Goal: Find specific page/section: Find specific page/section

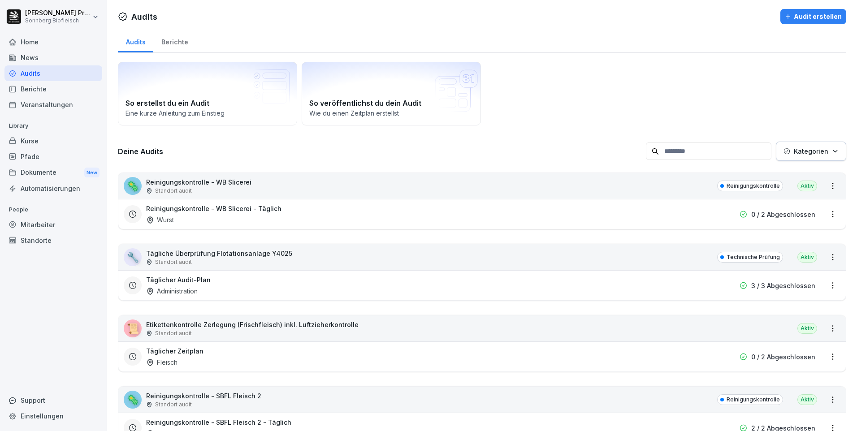
click at [57, 45] on div "Home" at bounding box center [53, 42] width 98 height 16
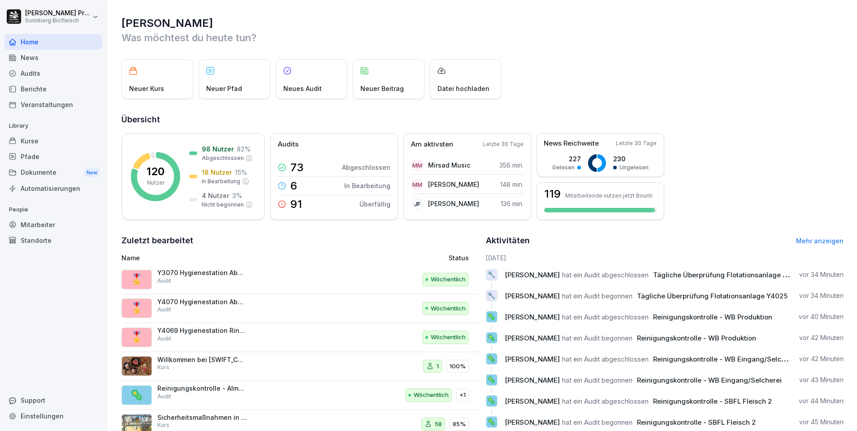
scroll to position [30, 0]
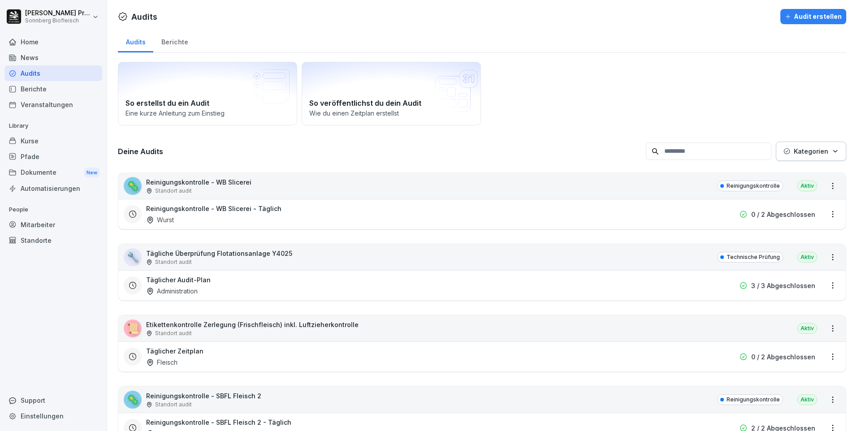
click at [833, 151] on button "Kategorien" at bounding box center [811, 151] width 70 height 19
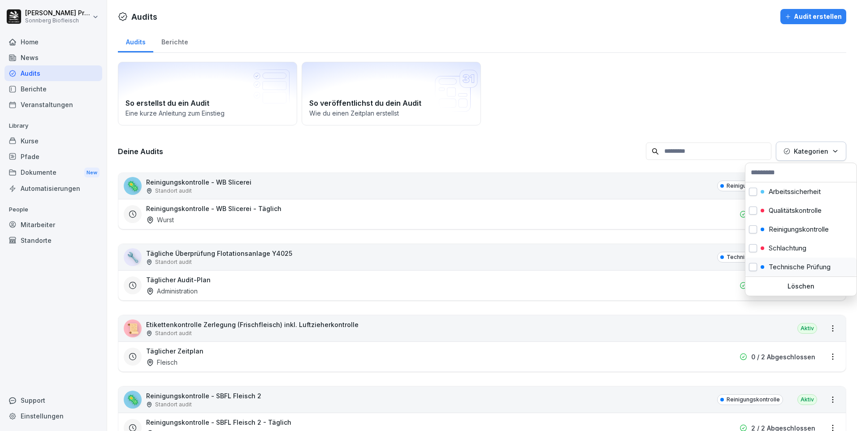
click at [752, 265] on button "button" at bounding box center [753, 267] width 8 height 8
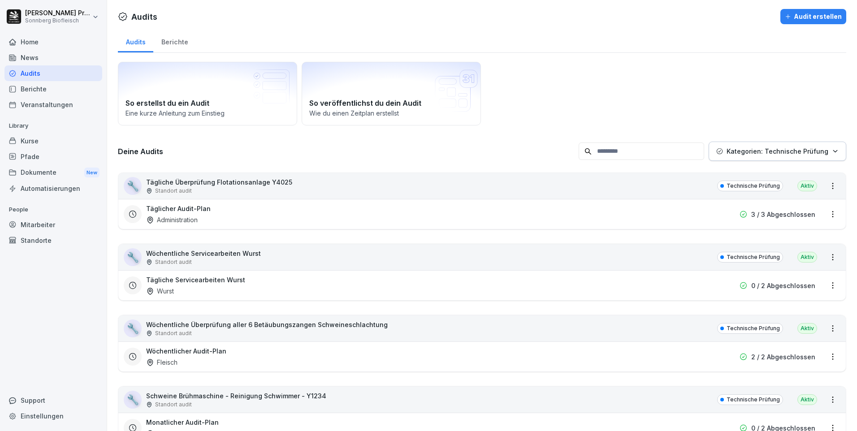
click at [451, 180] on html "Horst Preßlauer Sonnberg Biofleisch Home News Audits Berichte Veranstaltungen L…" at bounding box center [428, 215] width 857 height 431
click at [212, 186] on p "Tägliche Überprüfung Flotationsanlage Y4025" at bounding box center [219, 182] width 146 height 9
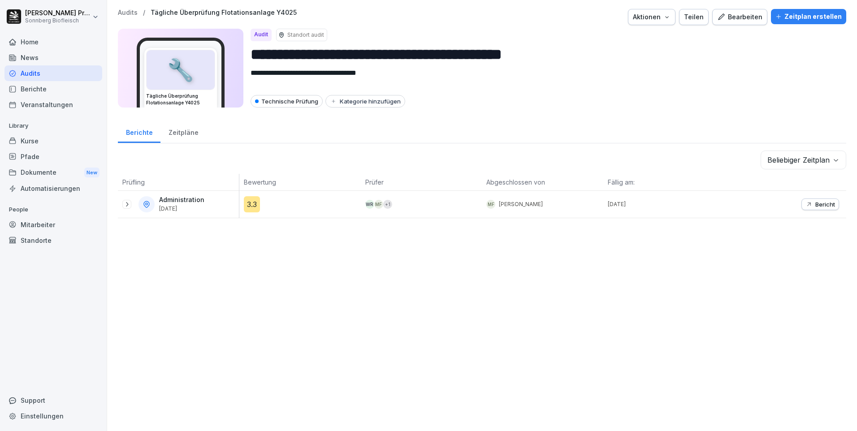
click at [130, 202] on icon at bounding box center [126, 204] width 7 height 7
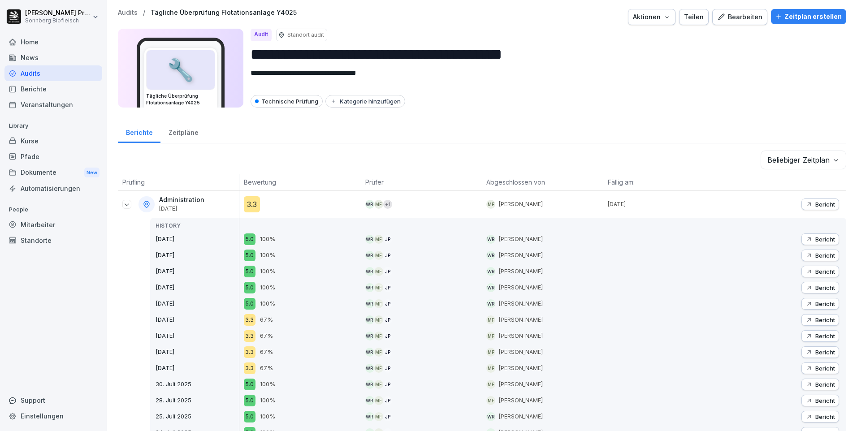
scroll to position [45, 0]
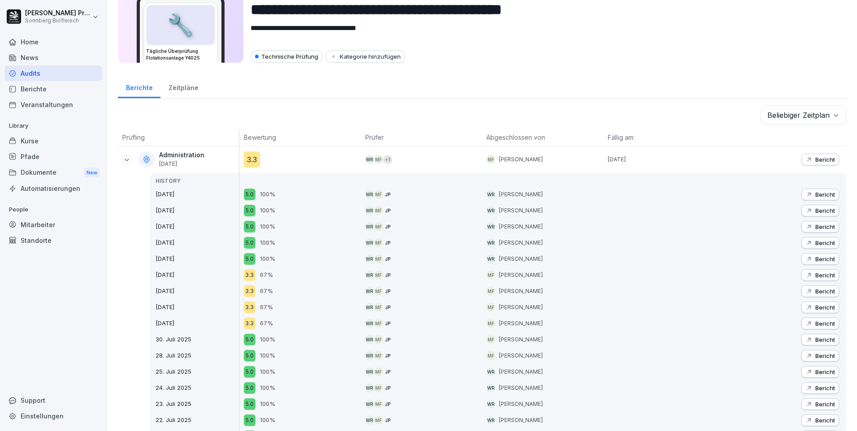
click at [816, 245] on p "Bericht" at bounding box center [826, 242] width 20 height 7
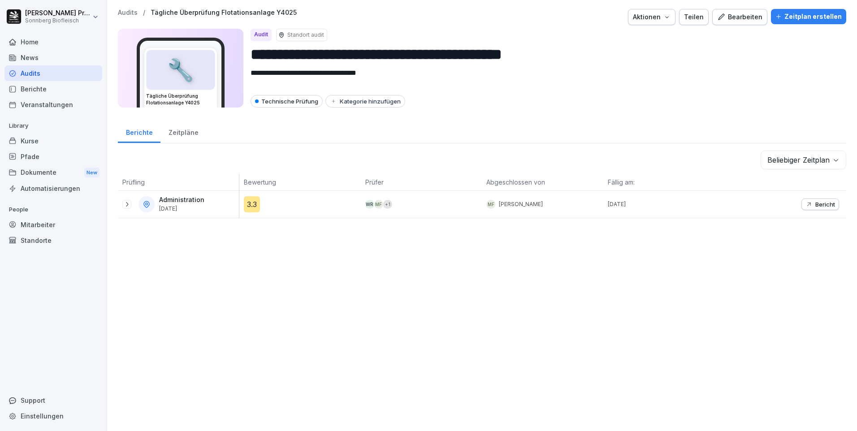
click at [129, 202] on icon at bounding box center [126, 204] width 7 height 7
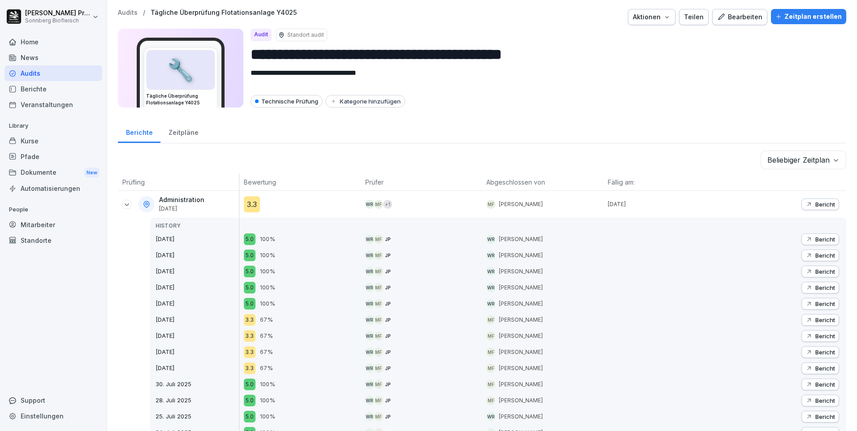
scroll to position [45, 0]
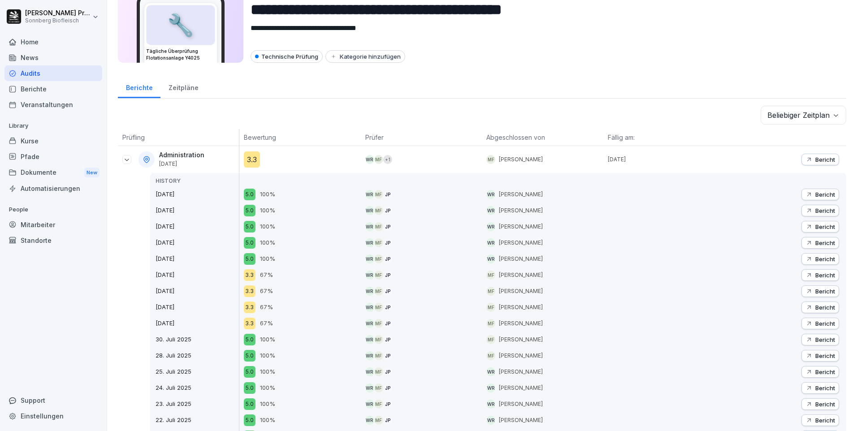
click at [816, 275] on p "Bericht" at bounding box center [826, 275] width 20 height 7
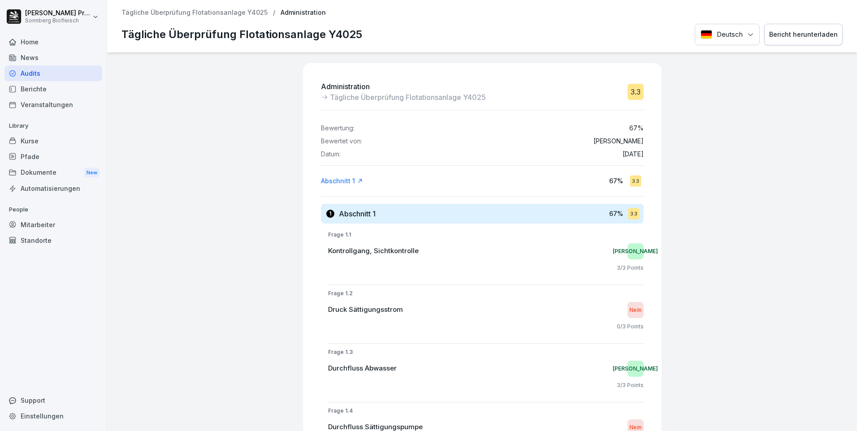
click at [198, 12] on p "Tägliche Überprüfung Flotationsanlage Y4025" at bounding box center [195, 13] width 146 height 8
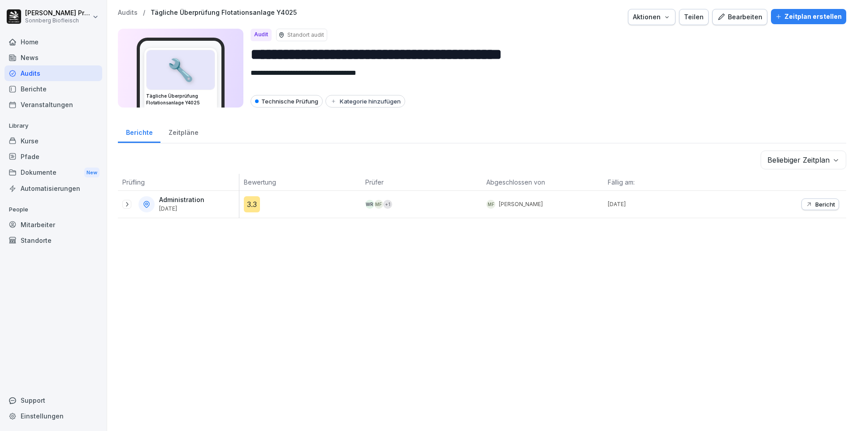
click at [128, 14] on p "Audits" at bounding box center [128, 13] width 20 height 8
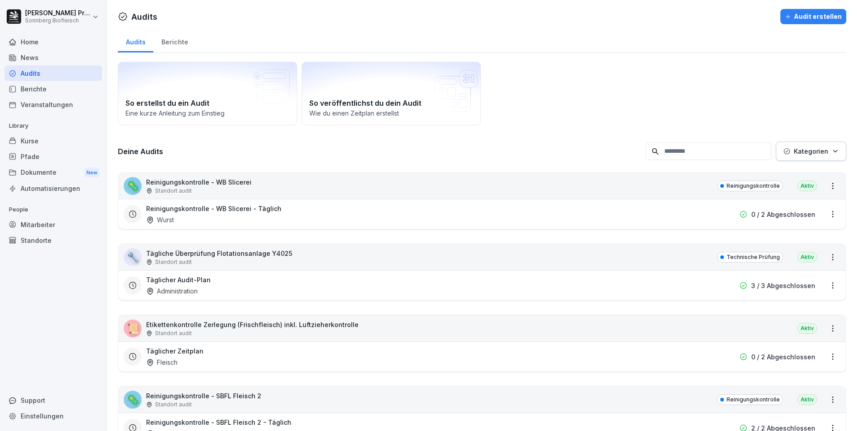
click at [694, 152] on input at bounding box center [709, 151] width 126 height 17
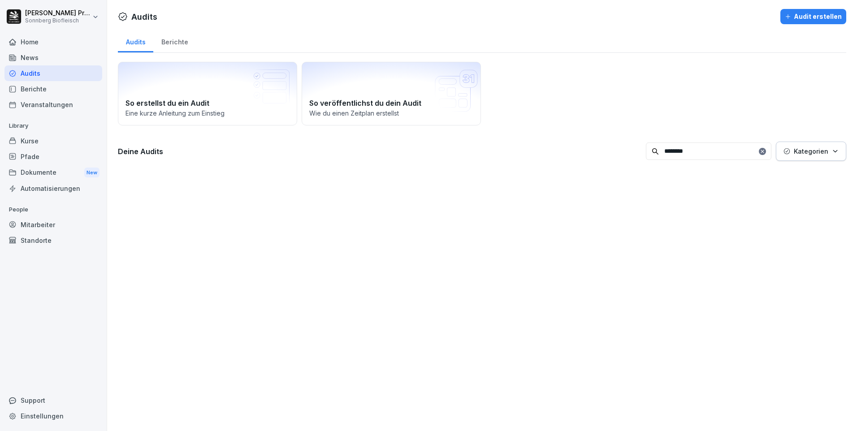
click at [700, 148] on input "********" at bounding box center [709, 151] width 126 height 17
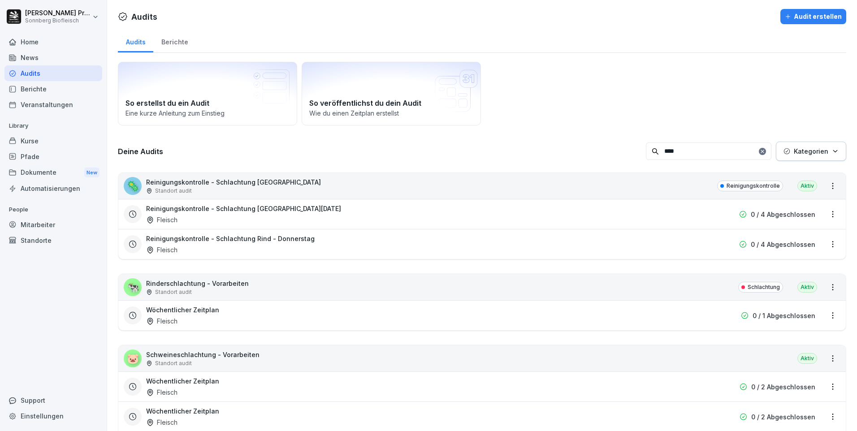
click at [681, 152] on input "****" at bounding box center [709, 151] width 126 height 17
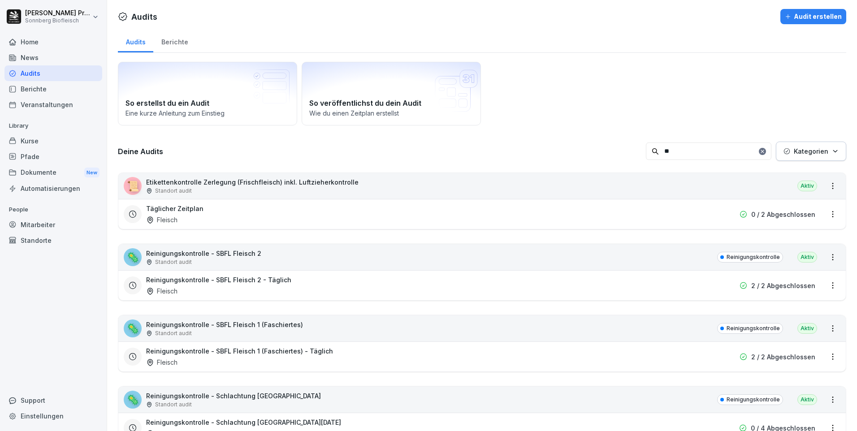
type input "*"
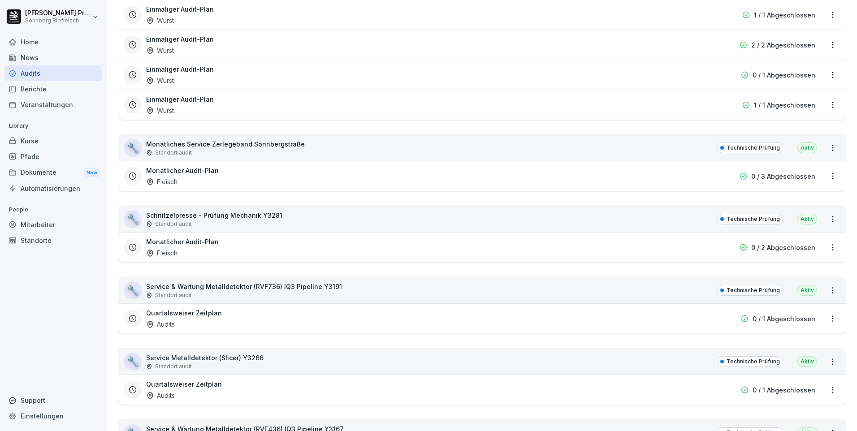
scroll to position [5112, 0]
